Goal: Information Seeking & Learning: Understand process/instructions

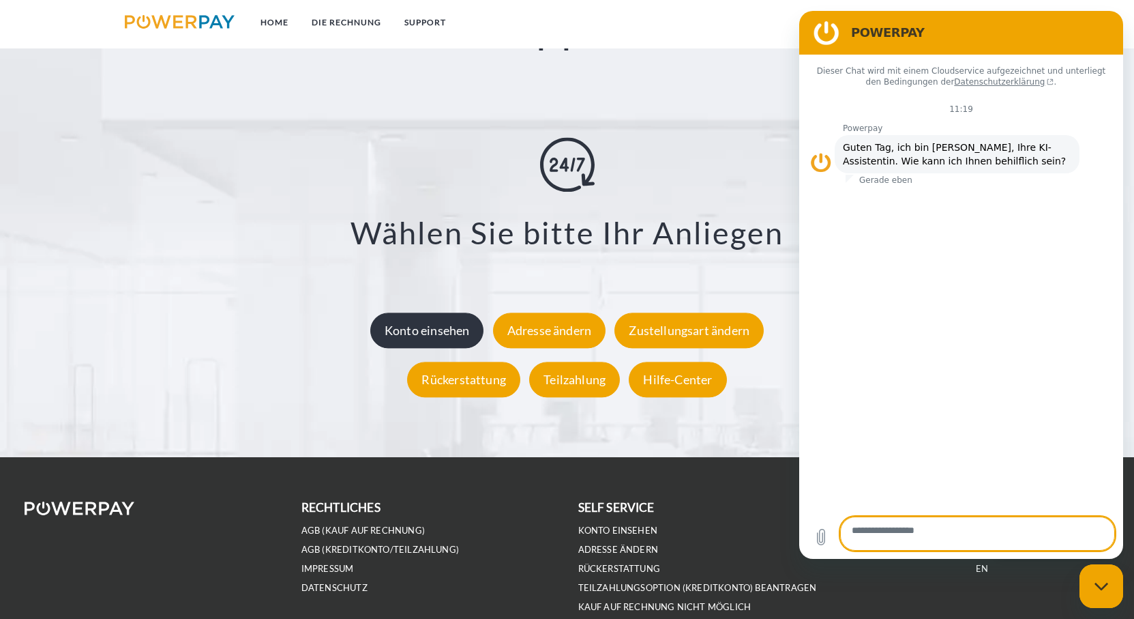
scroll to position [2671, 0]
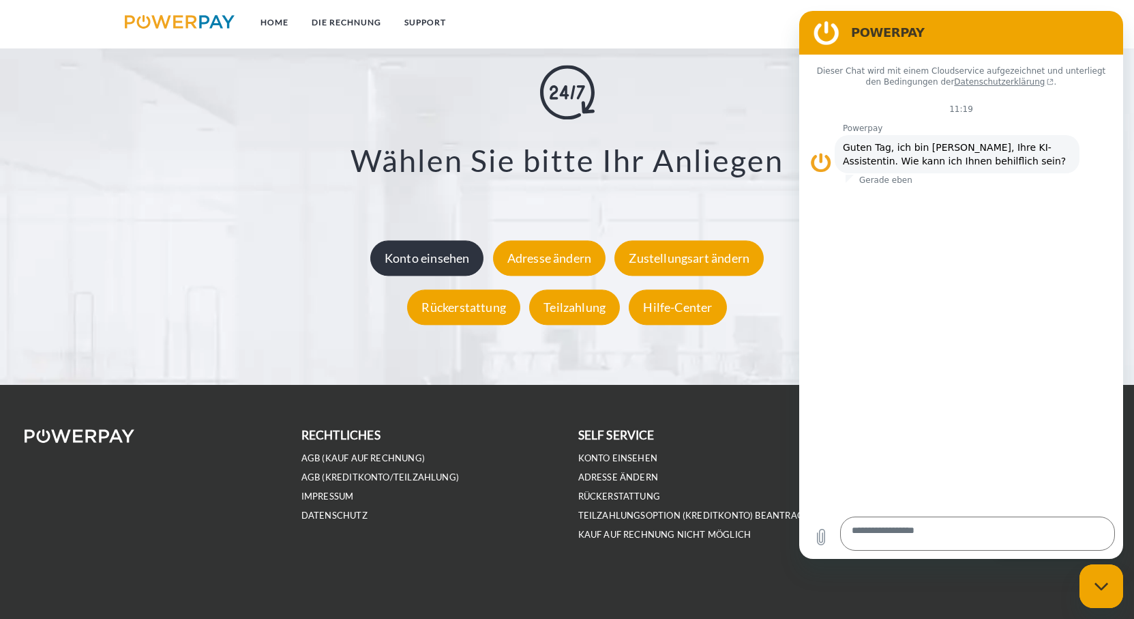
click at [428, 266] on div "Konto einsehen" at bounding box center [427, 258] width 114 height 35
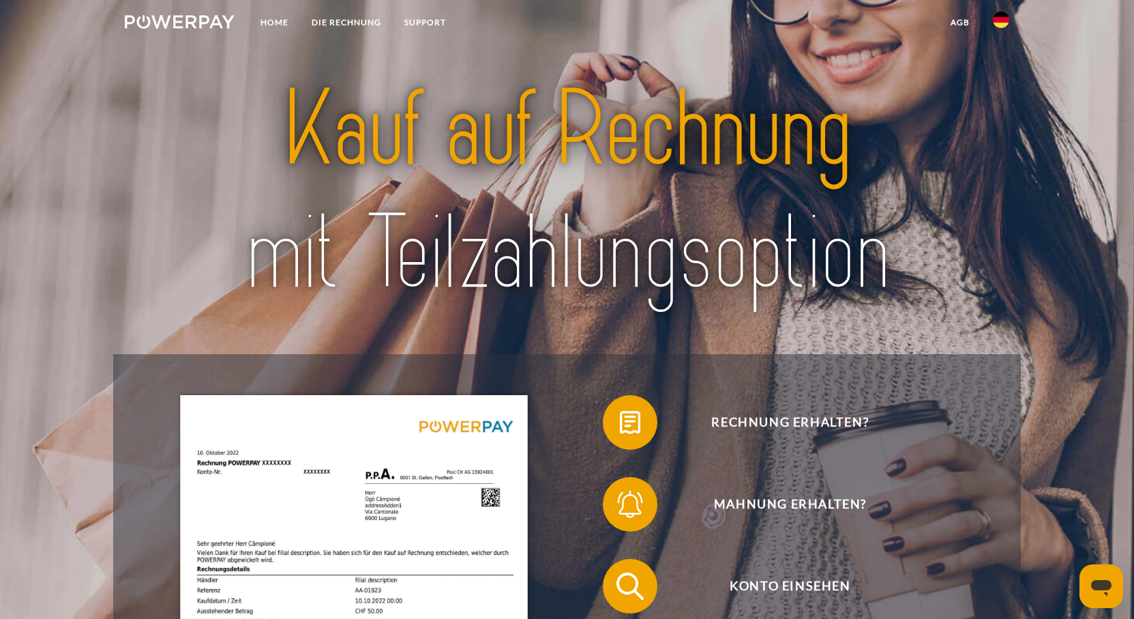
click at [999, 28] on link at bounding box center [1001, 23] width 40 height 27
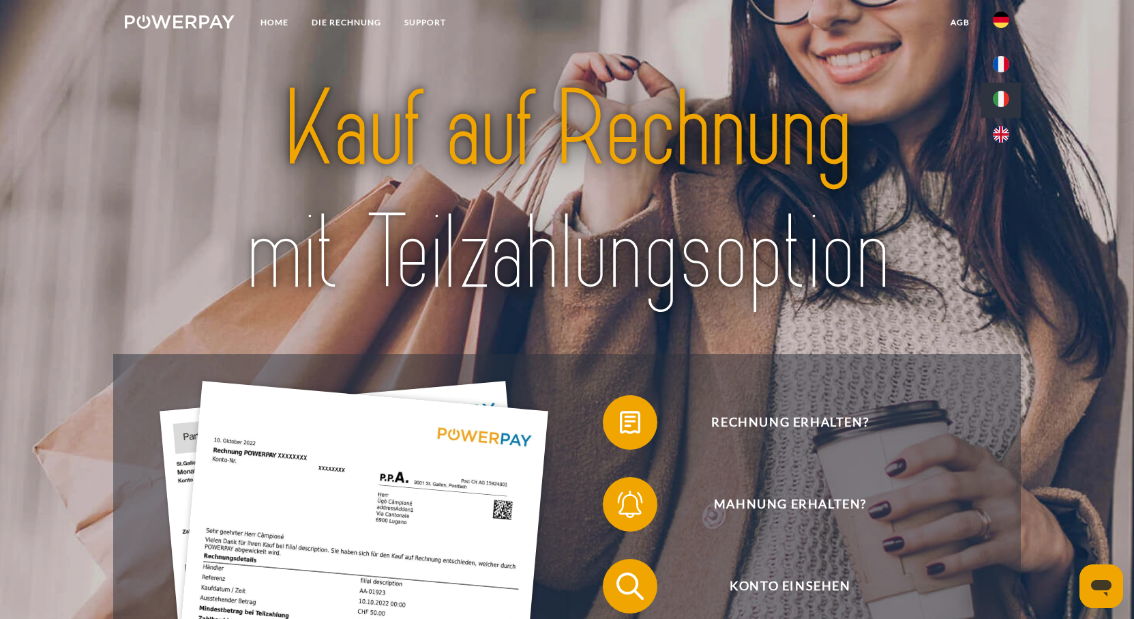
click at [998, 97] on img at bounding box center [1001, 99] width 16 height 16
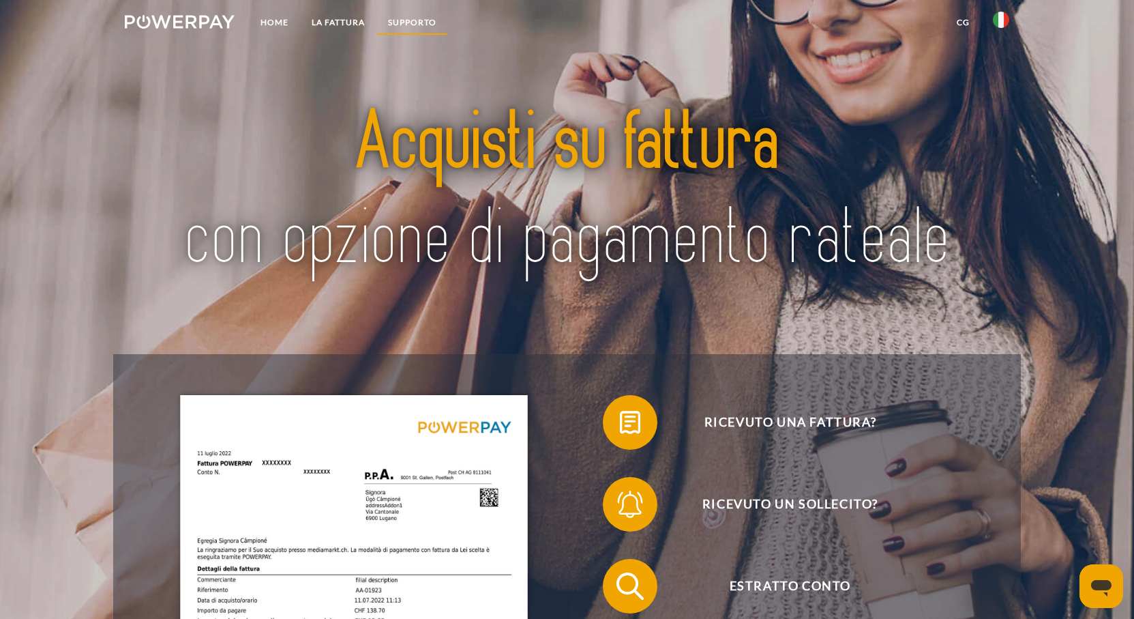
click at [419, 22] on link "Supporto" at bounding box center [412, 22] width 72 height 25
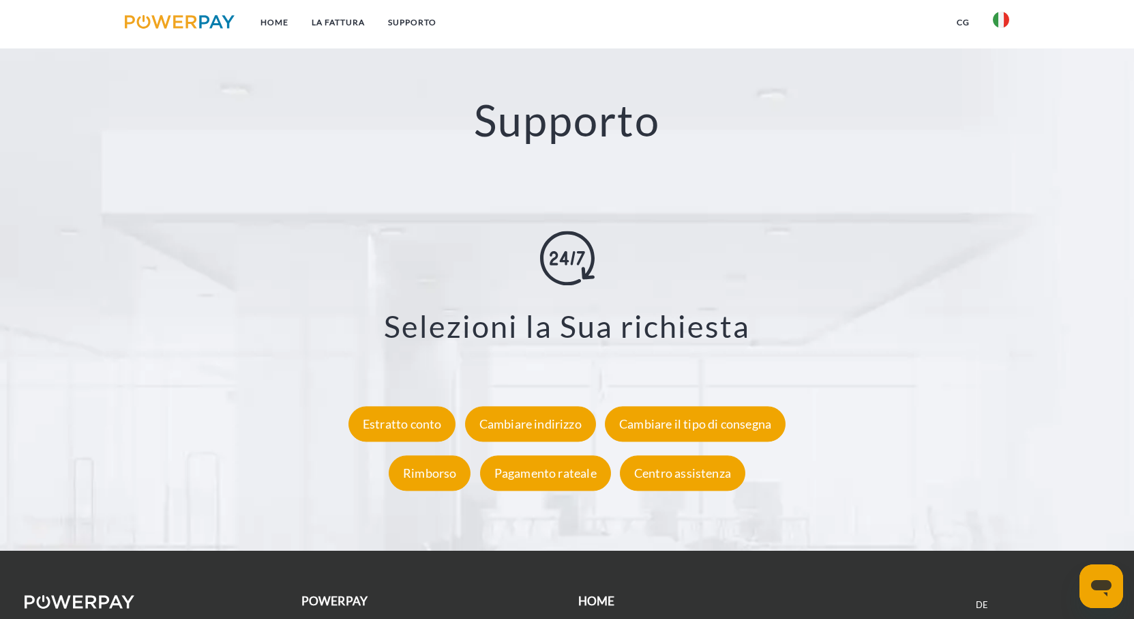
scroll to position [2530, 0]
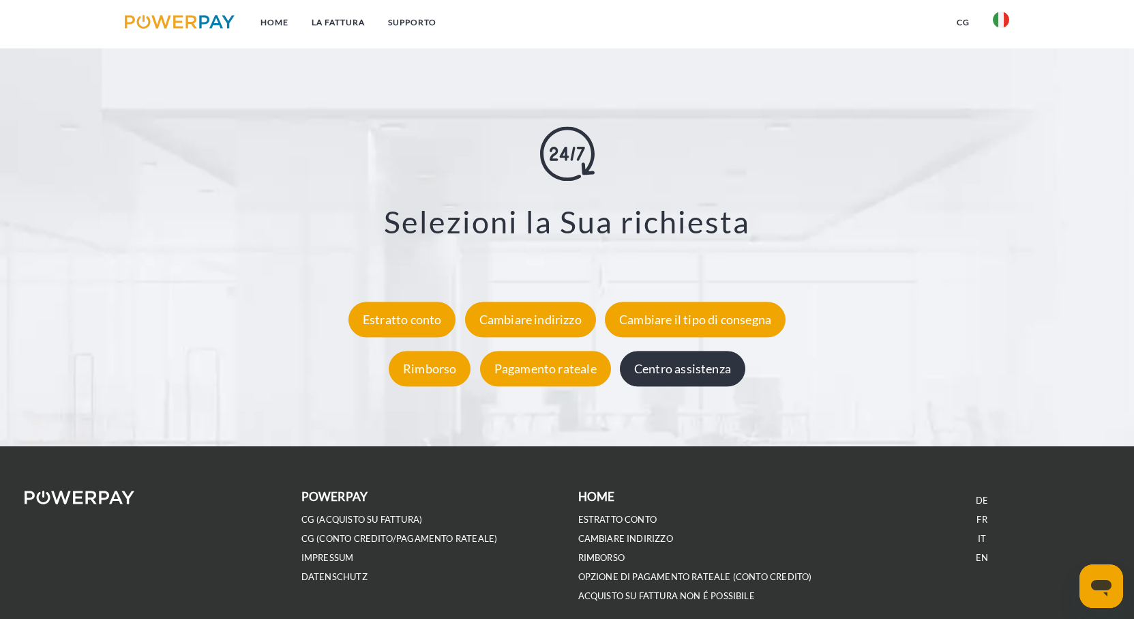
click at [715, 387] on div "Centro assistenza" at bounding box center [682, 368] width 125 height 35
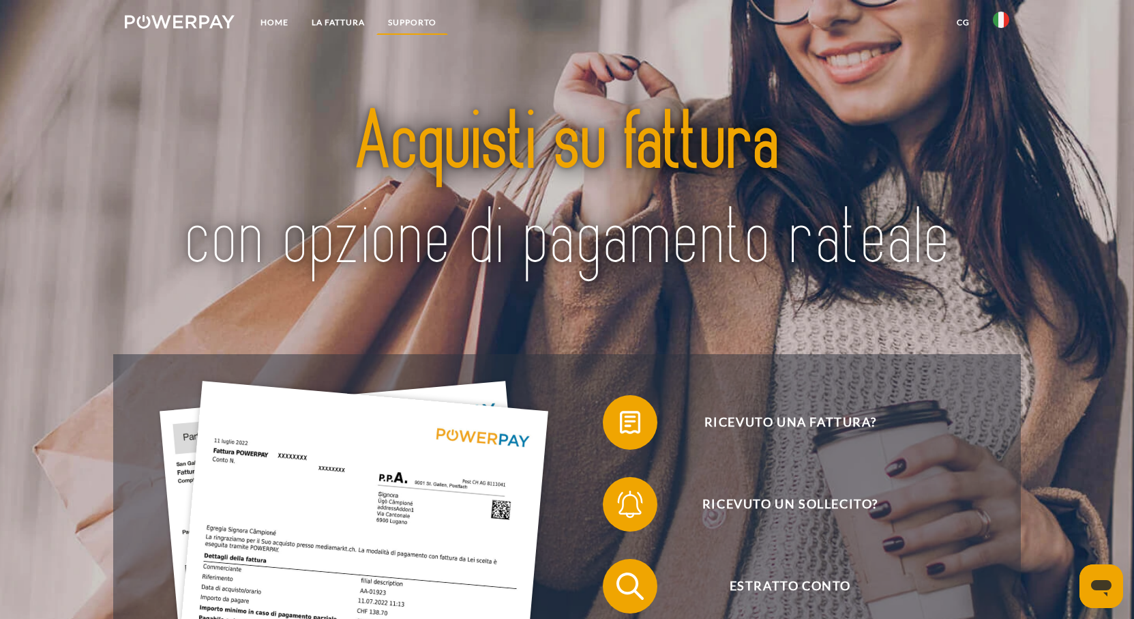
click at [421, 15] on link "Supporto" at bounding box center [412, 22] width 72 height 25
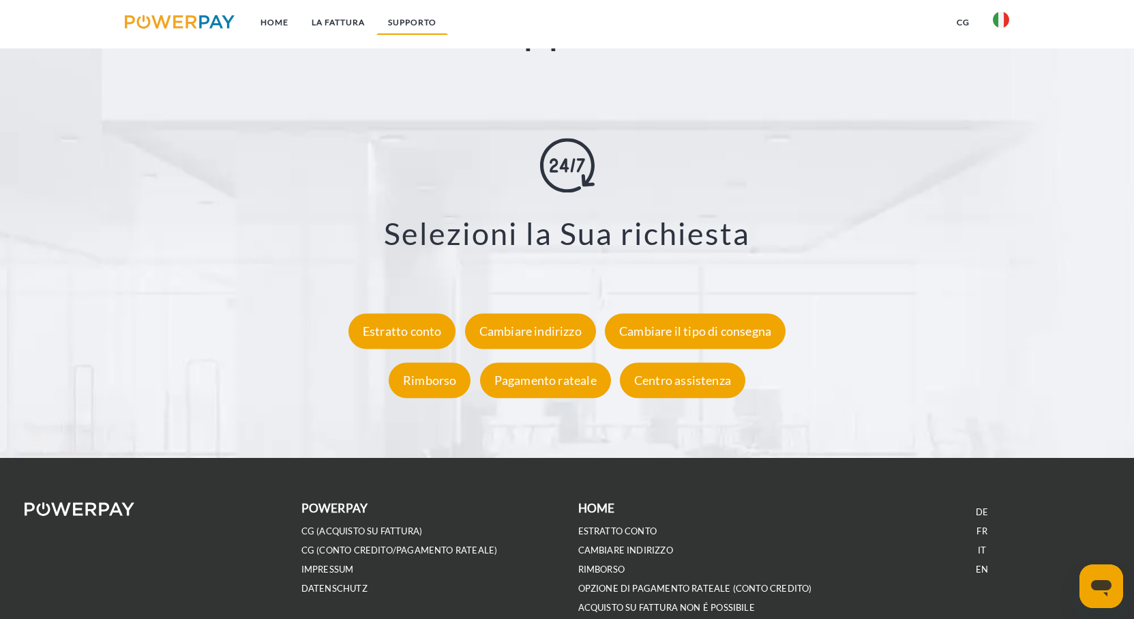
scroll to position [2530, 0]
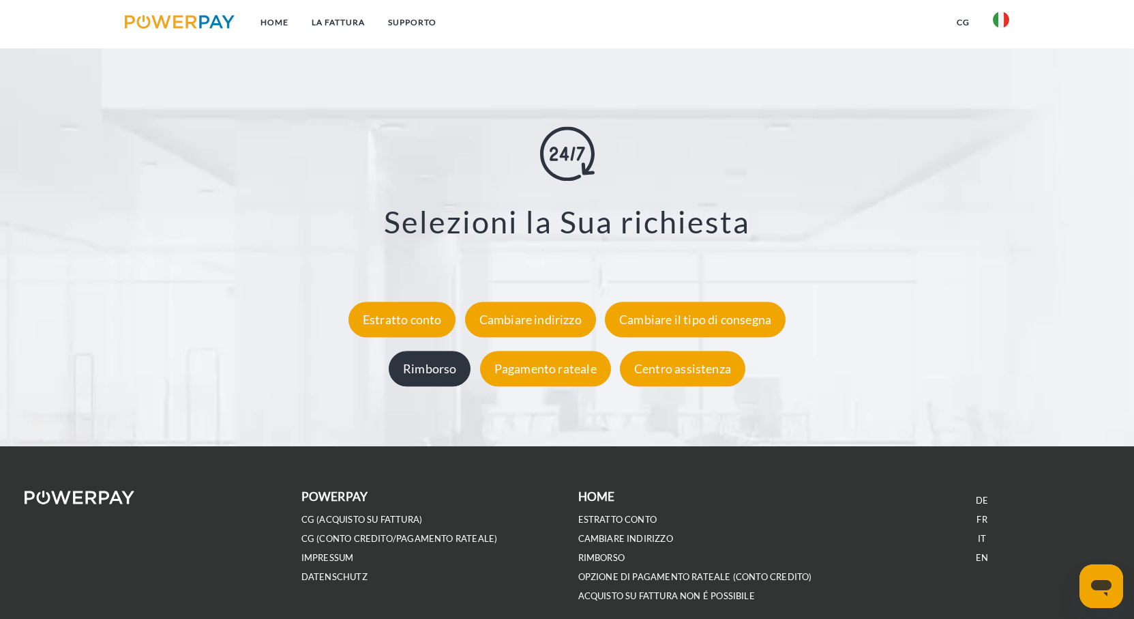
click at [432, 387] on div "Rimborso" at bounding box center [430, 368] width 82 height 35
